Goal: Transaction & Acquisition: Purchase product/service

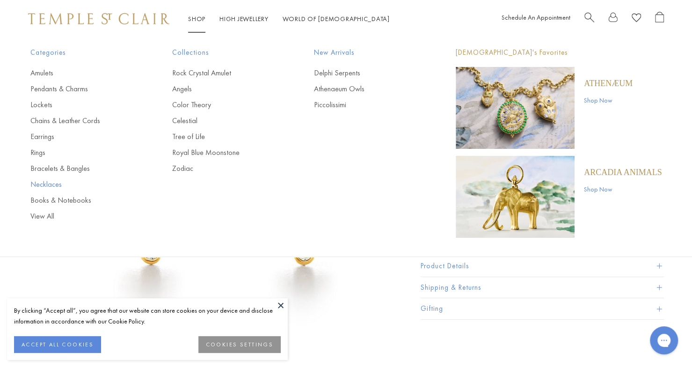
click at [54, 183] on link "Necklaces" at bounding box center [82, 184] width 104 height 10
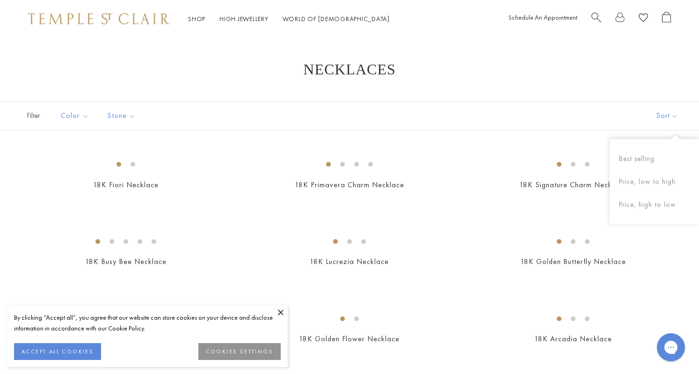
click at [670, 117] on button "Sort" at bounding box center [668, 116] width 64 height 29
click at [664, 180] on button "Price, low to high" at bounding box center [654, 181] width 89 height 23
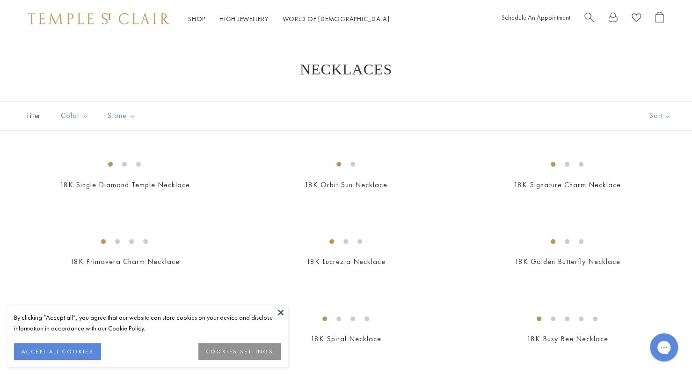
click at [280, 313] on button at bounding box center [281, 312] width 14 height 14
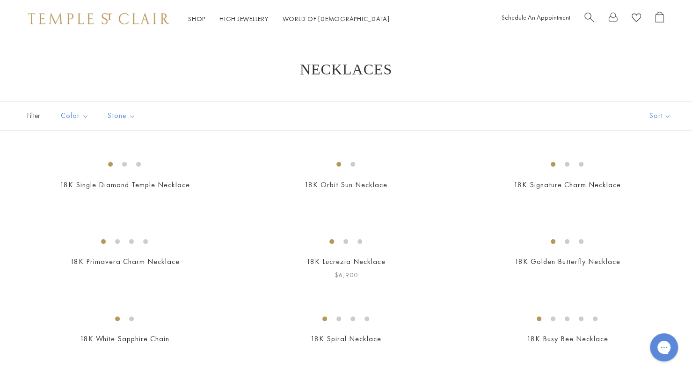
scroll to position [156, 0]
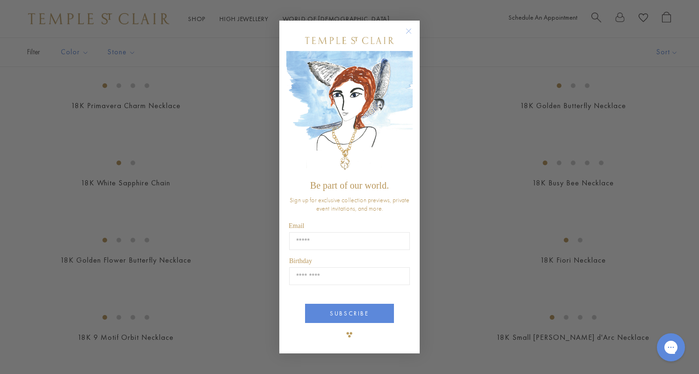
click at [213, 153] on div "Close dialog Be part of our world. Sign up for exclusive collection previews, p…" at bounding box center [349, 187] width 699 height 374
click at [408, 27] on circle "Close dialog" at bounding box center [408, 30] width 11 height 11
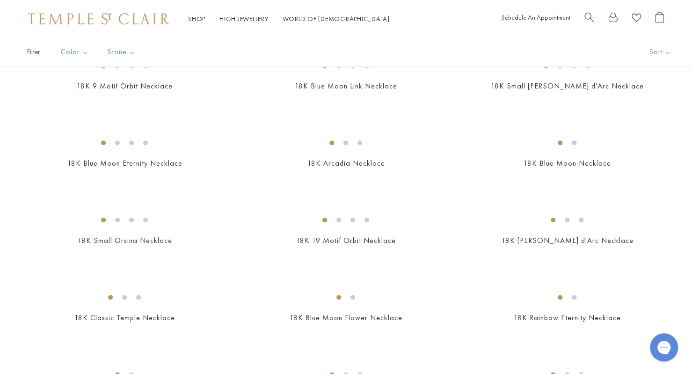
scroll to position [468, 0]
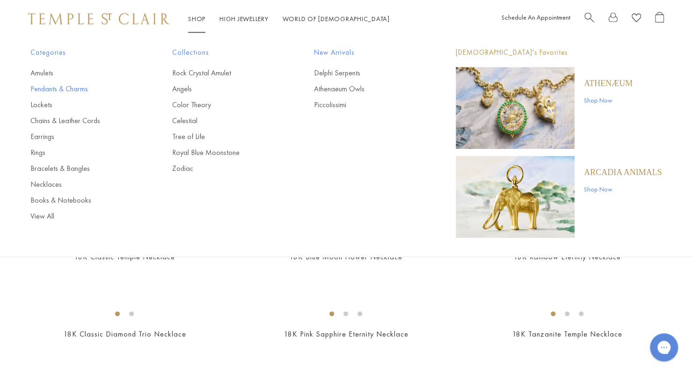
click at [59, 84] on link "Pendants & Charms" at bounding box center [82, 89] width 104 height 10
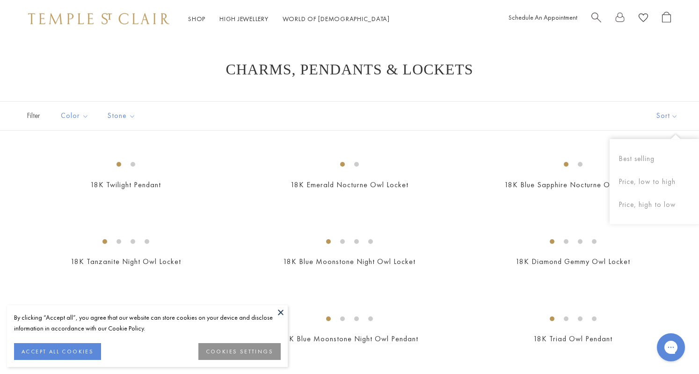
click at [665, 117] on button "Sort" at bounding box center [668, 116] width 64 height 29
click at [661, 179] on button "Price, low to high" at bounding box center [654, 181] width 89 height 23
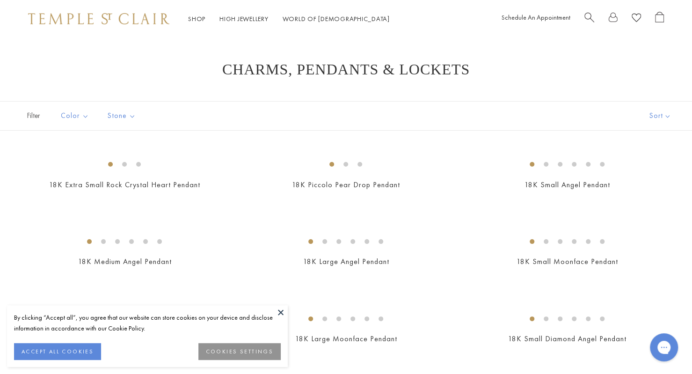
click at [275, 309] on button at bounding box center [281, 312] width 14 height 14
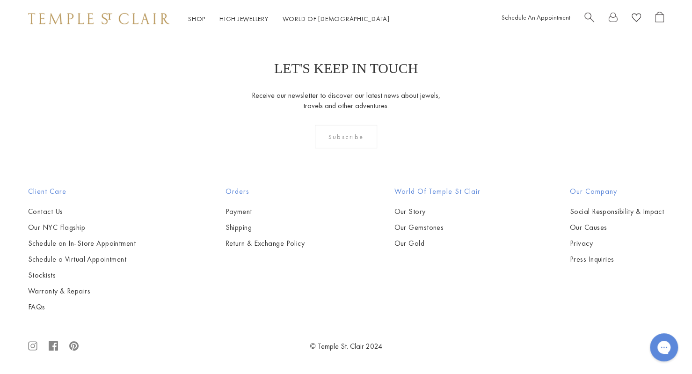
scroll to position [2184, 0]
click at [0, 0] on img at bounding box center [0, 0] width 0 height 0
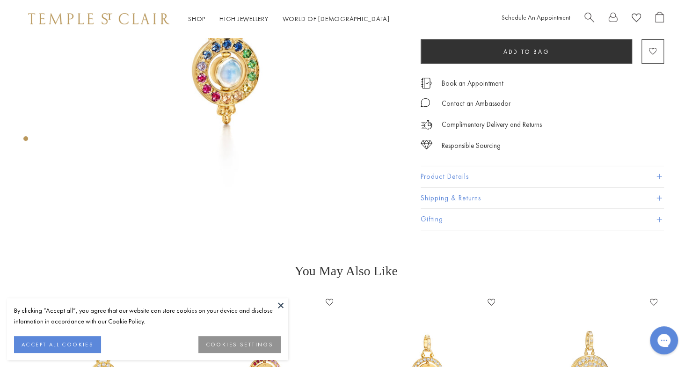
scroll to position [312, 0]
